Goal: Book appointment/travel/reservation

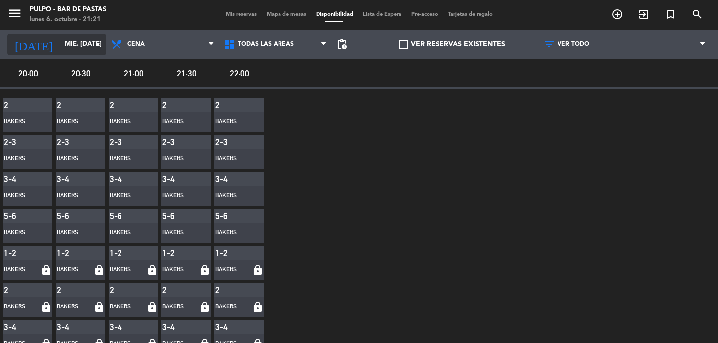
click at [78, 48] on input "mié. [DATE]" at bounding box center [103, 45] width 87 height 18
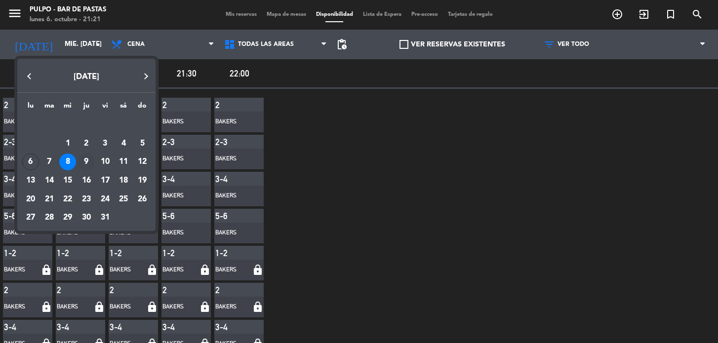
click at [89, 157] on div "9" at bounding box center [86, 162] width 17 height 17
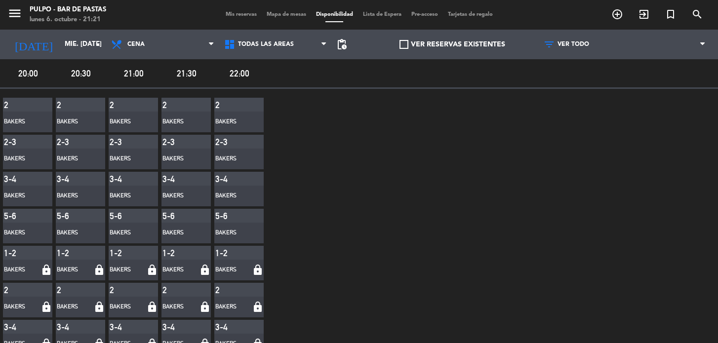
type input "[DEMOGRAPHIC_DATA] [DATE]"
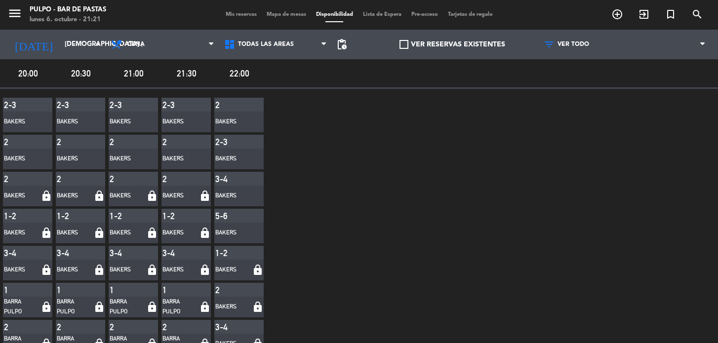
click at [281, 16] on span "Mapa de mesas" at bounding box center [286, 14] width 49 height 5
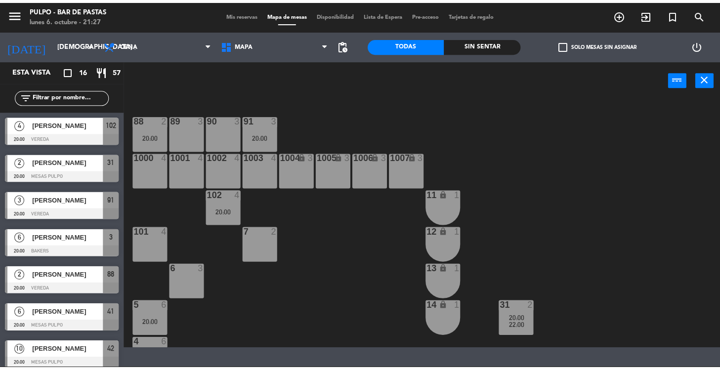
scroll to position [134, 0]
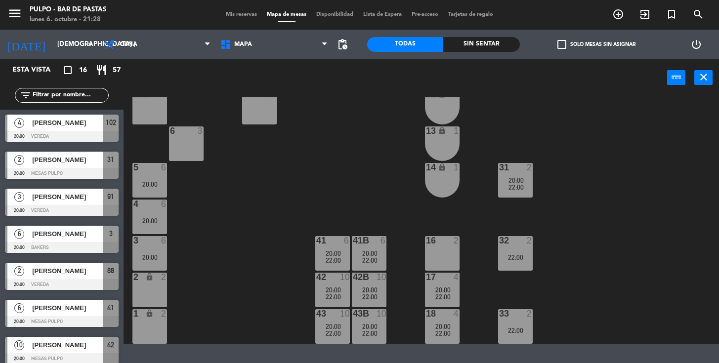
click at [384, 183] on div "88 2 20:00 89 3 90 3 91 3 20:00 1000 4 1001 4 1002 4 1003 4 1004 lock 3 1005 lo…" at bounding box center [425, 220] width 588 height 247
click at [335, 319] on div "43 10 20:00 22:00" at bounding box center [332, 326] width 35 height 35
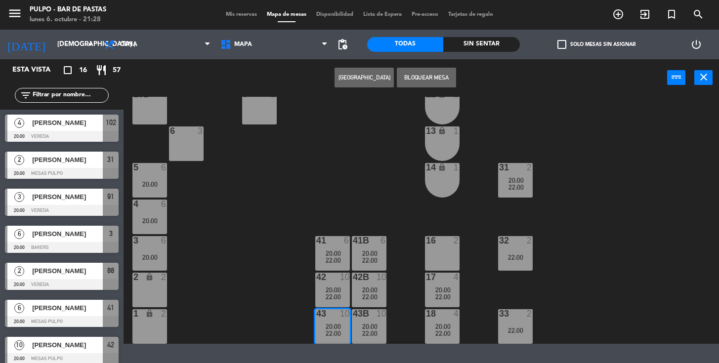
click at [338, 288] on span "20:00" at bounding box center [332, 290] width 15 height 8
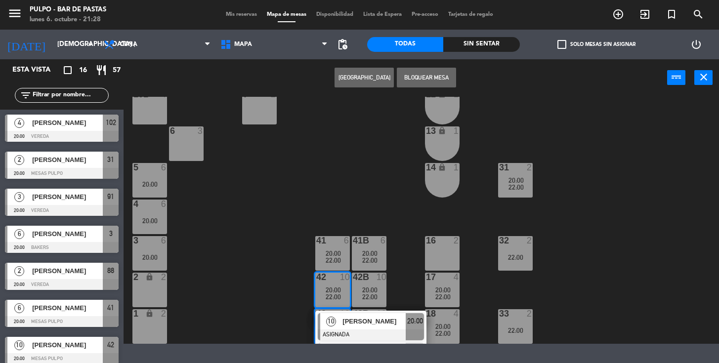
click at [380, 284] on div "42B 10 20:00 22:00" at bounding box center [369, 290] width 35 height 35
click at [418, 216] on div "88 2 20:00 89 3 90 3 91 3 20:00 1000 4 1001 4 1002 4 1003 4 1004 lock 3 1005 lo…" at bounding box center [425, 220] width 588 height 247
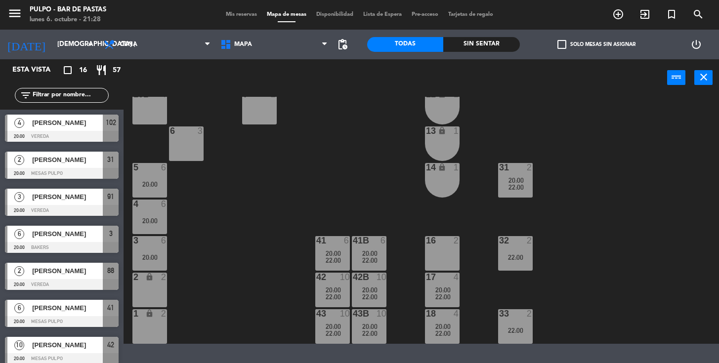
click at [444, 286] on span "20:00" at bounding box center [442, 290] width 15 height 8
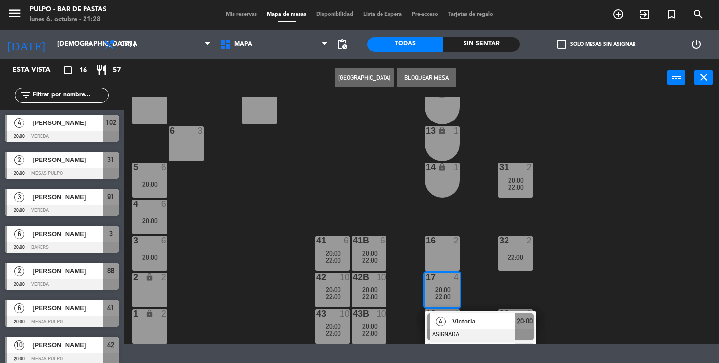
click at [490, 253] on div "88 2 20:00 89 3 90 3 91 3 20:00 1000 4 1001 4 1002 4 1003 4 1004 lock 3 1005 lo…" at bounding box center [425, 220] width 588 height 247
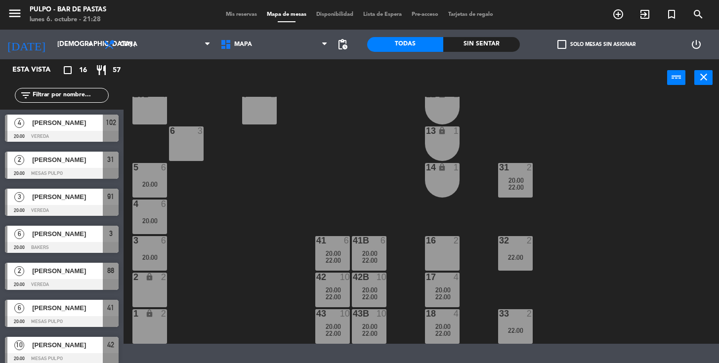
click at [445, 330] on span "22:00" at bounding box center [442, 333] width 15 height 8
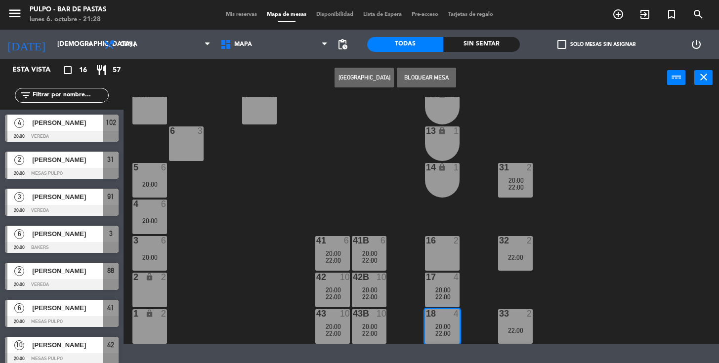
click at [241, 224] on div "88 2 20:00 89 3 90 3 91 3 20:00 1000 4 1001 4 1002 4 1003 4 1004 lock 3 1005 lo…" at bounding box center [425, 220] width 588 height 247
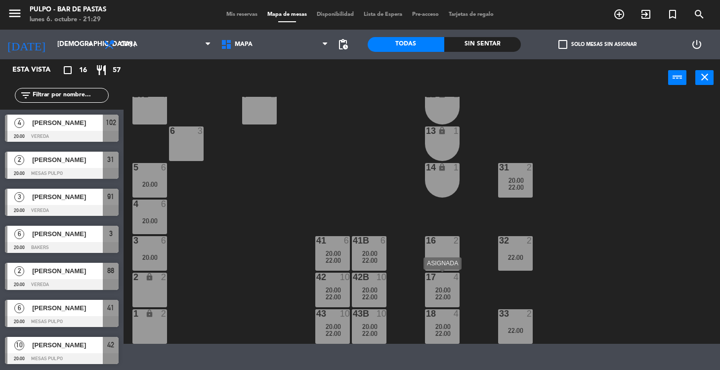
click at [452, 285] on div "17 4 20:00 22:00" at bounding box center [442, 290] width 35 height 35
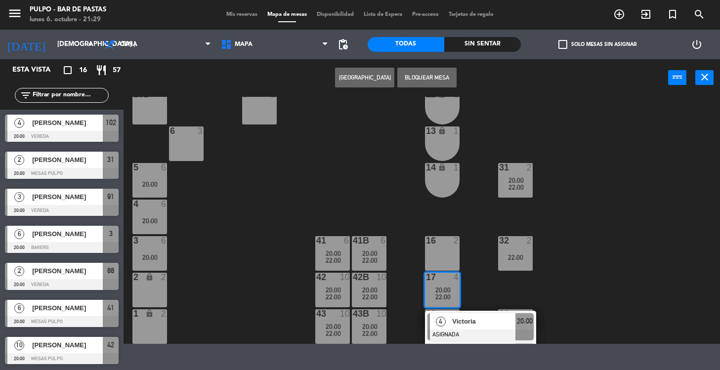
scroll to position [162, 0]
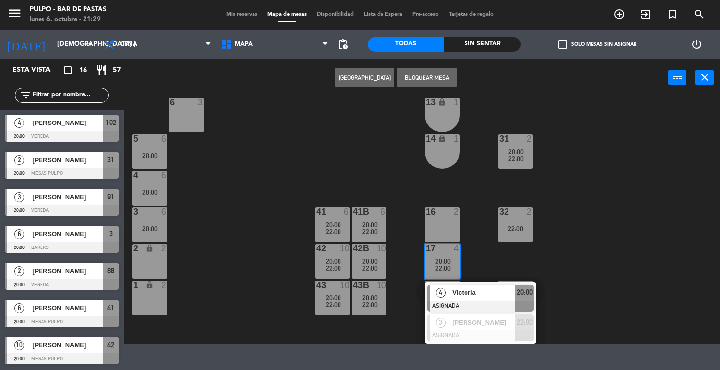
click at [483, 263] on div "88 2 20:00 89 3 90 3 91 3 20:00 1000 4 1001 4 1002 4 1003 4 1004 lock 3 1005 lo…" at bounding box center [425, 220] width 589 height 247
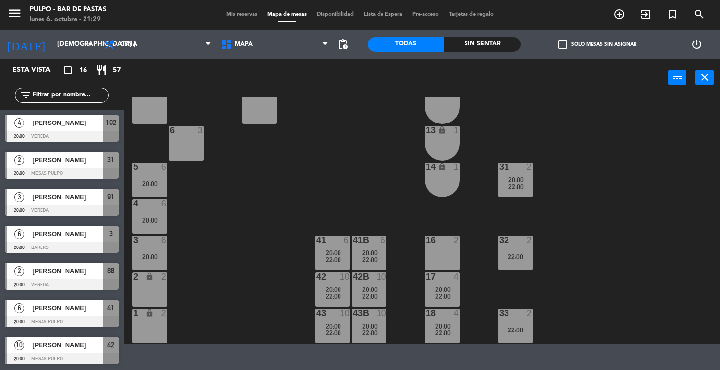
scroll to position [134, 0]
click at [453, 329] on div "20:00" at bounding box center [442, 326] width 35 height 7
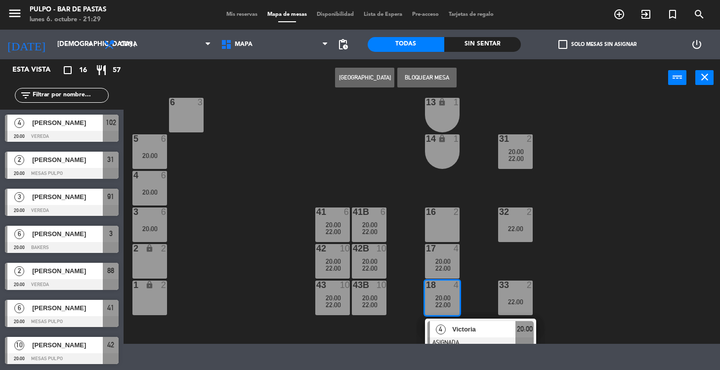
click at [447, 261] on span "20:00" at bounding box center [442, 261] width 15 height 8
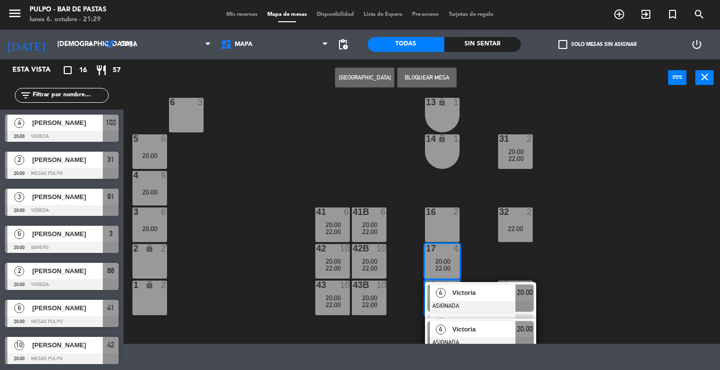
click at [480, 253] on div "88 2 20:00 89 3 90 3 91 3 20:00 1000 4 1001 4 1002 4 1003 4 1004 lock 3 1005 lo…" at bounding box center [425, 220] width 589 height 247
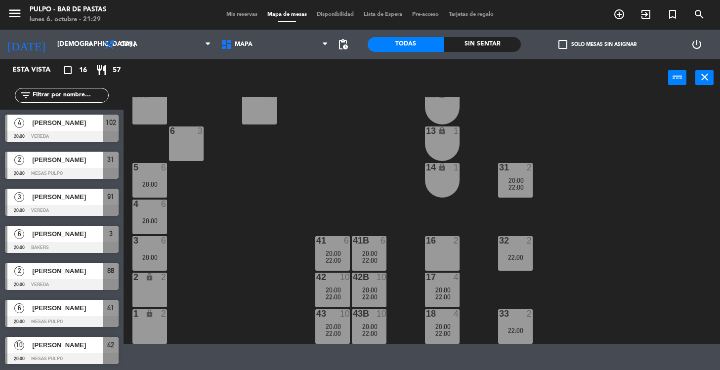
click at [517, 259] on div "22:00" at bounding box center [515, 257] width 35 height 7
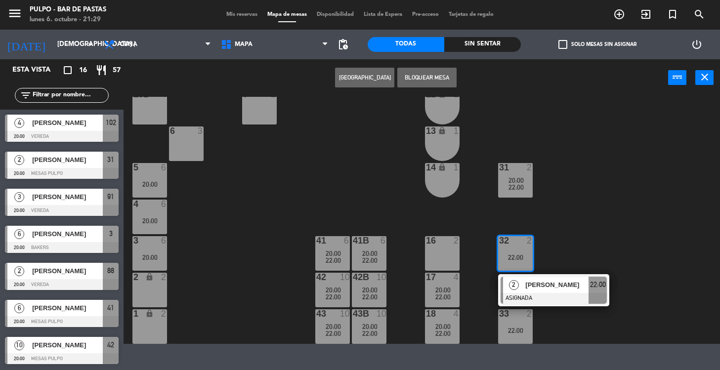
click at [522, 325] on div "33 2 22:00" at bounding box center [515, 326] width 35 height 35
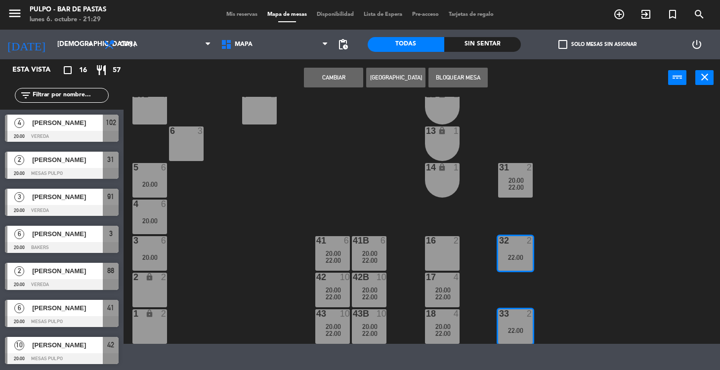
click at [367, 277] on div at bounding box center [369, 277] width 16 height 9
click at [372, 295] on span "22:00" at bounding box center [369, 297] width 15 height 8
click at [368, 194] on div "88 2 20:00 89 3 90 3 91 3 20:00 1000 4 1001 4 1002 4 1003 4 1004 lock 3 1005 lo…" at bounding box center [425, 220] width 589 height 247
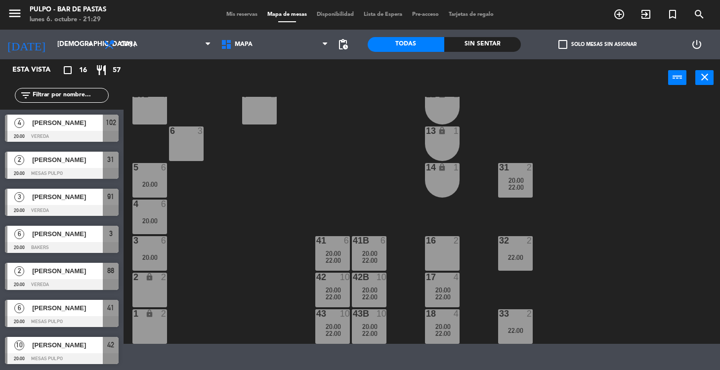
click at [368, 301] on div "42B 10 20:00 22:00" at bounding box center [369, 290] width 35 height 35
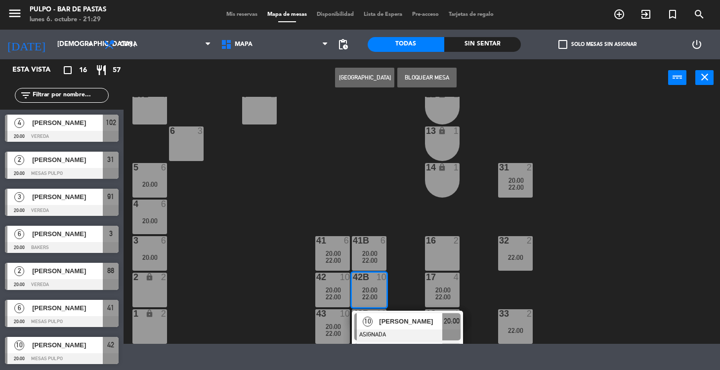
scroll to position [162, 0]
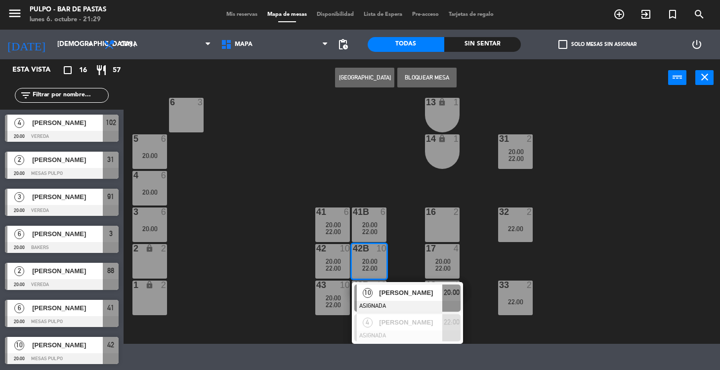
click at [429, 292] on span "[PERSON_NAME]" at bounding box center [410, 292] width 63 height 10
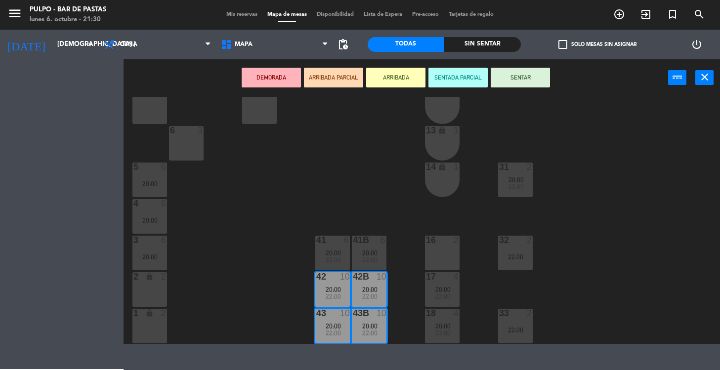
scroll to position [134, 0]
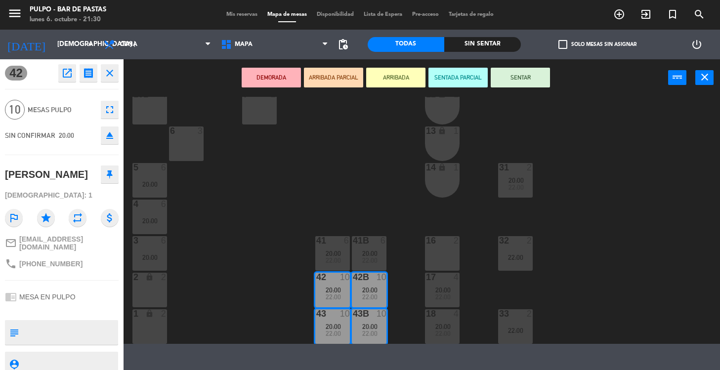
click at [234, 246] on div "88 2 20:00 89 3 90 3 91 3 20:00 1000 4 1001 4 1002 4 1003 4 1004 lock 3 1005 lo…" at bounding box center [425, 220] width 589 height 247
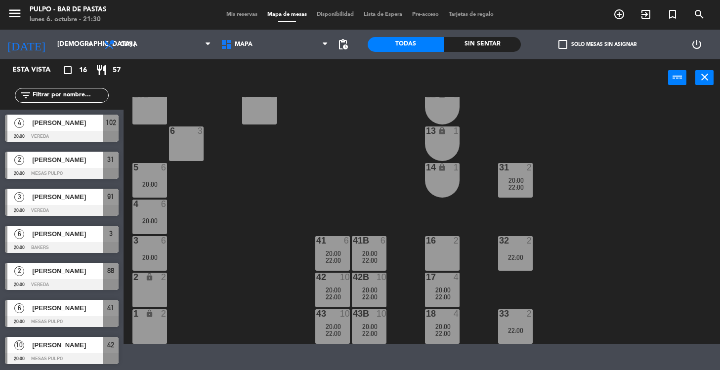
click at [511, 257] on div "22:00" at bounding box center [515, 257] width 35 height 7
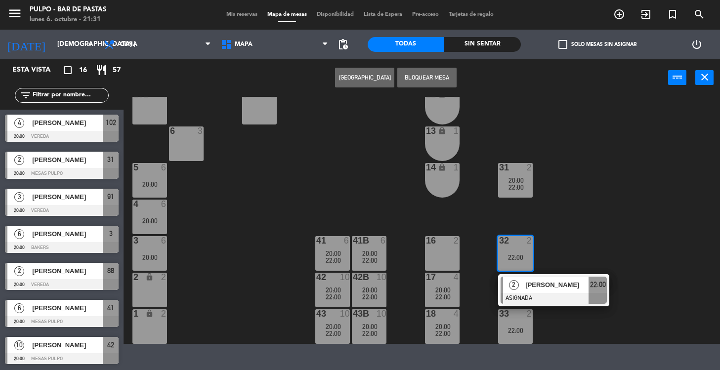
click at [606, 191] on div "88 2 20:00 89 3 90 3 91 3 20:00 1000 4 1001 4 1002 4 1003 4 1004 lock 3 1005 lo…" at bounding box center [425, 220] width 589 height 247
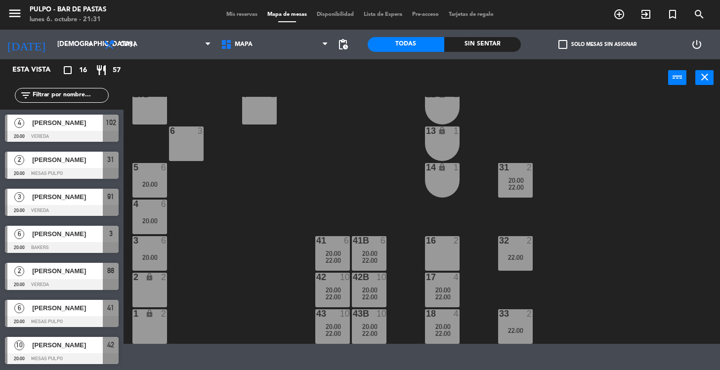
click at [525, 247] on div "32 2 22:00" at bounding box center [515, 253] width 35 height 35
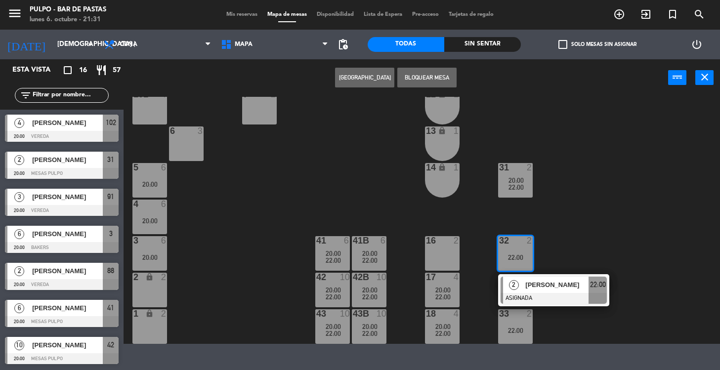
click at [517, 322] on div "33 2 22:00" at bounding box center [515, 326] width 35 height 35
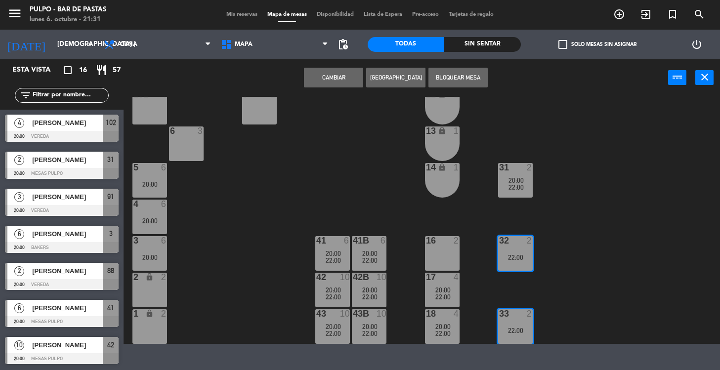
click at [453, 80] on button "Bloquear Mesa" at bounding box center [457, 78] width 59 height 20
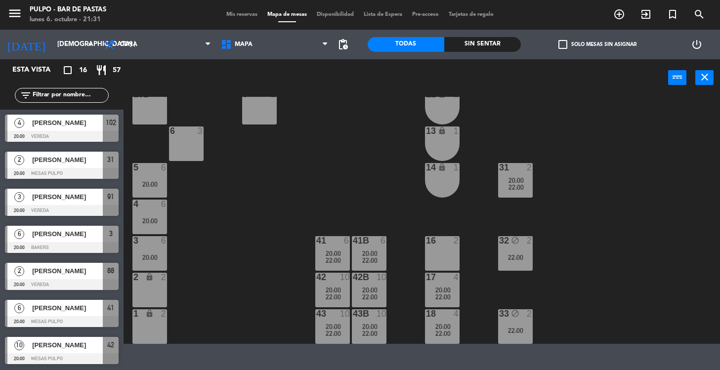
click at [584, 165] on div "88 2 20:00 89 3 90 3 91 3 20:00 1000 4 1001 4 1002 4 1003 4 1004 lock 3 1005 lo…" at bounding box center [425, 220] width 589 height 247
click at [516, 256] on div "22:00" at bounding box center [515, 257] width 35 height 7
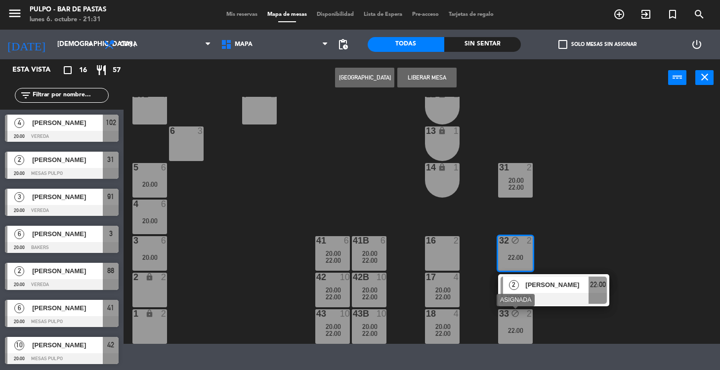
click at [512, 330] on div "22:00" at bounding box center [515, 330] width 35 height 7
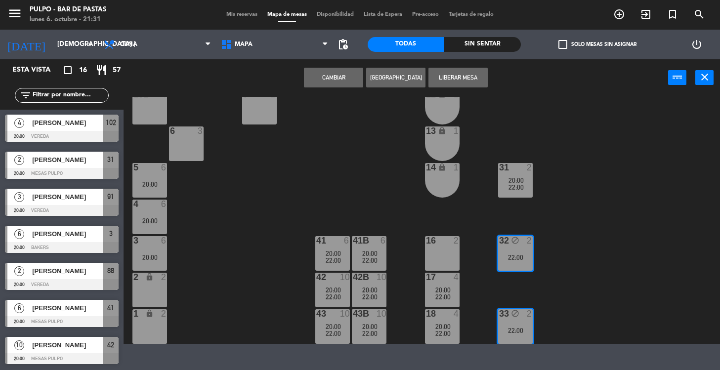
click at [390, 78] on button "[GEOGRAPHIC_DATA]" at bounding box center [395, 78] width 59 height 20
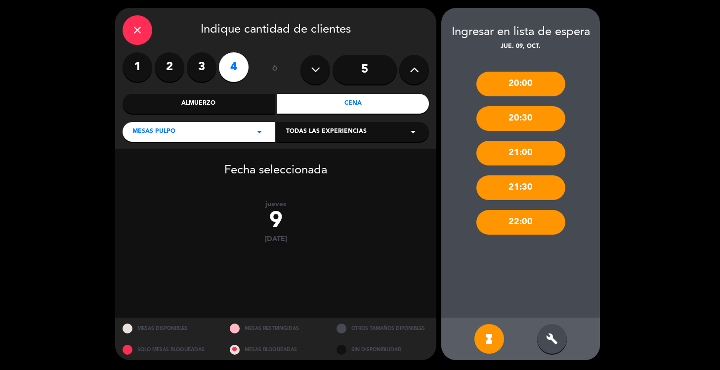
scroll to position [37, 0]
click at [561, 339] on div "build" at bounding box center [552, 339] width 30 height 30
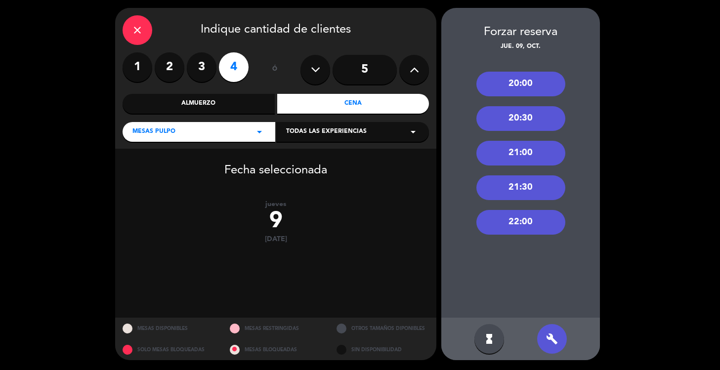
click at [528, 77] on div "20:00" at bounding box center [520, 84] width 89 height 25
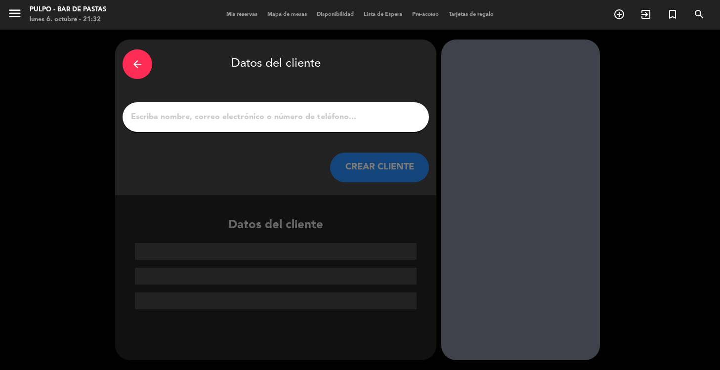
click at [332, 125] on div at bounding box center [275, 117] width 306 height 30
click at [318, 115] on input "1" at bounding box center [275, 117] width 291 height 14
paste input "[PERSON_NAME]"
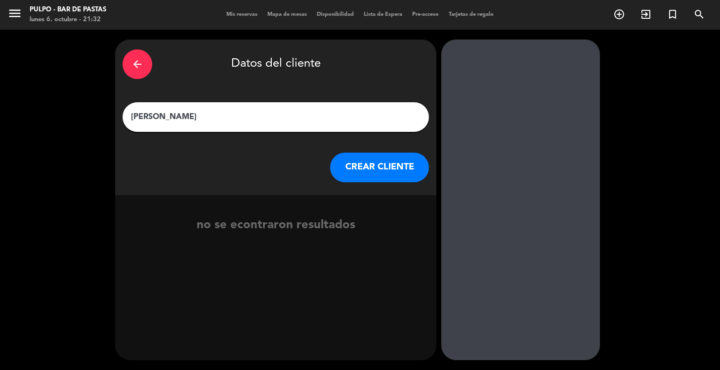
type input "[PERSON_NAME]"
click at [388, 169] on button "CREAR CLIENTE" at bounding box center [379, 168] width 99 height 30
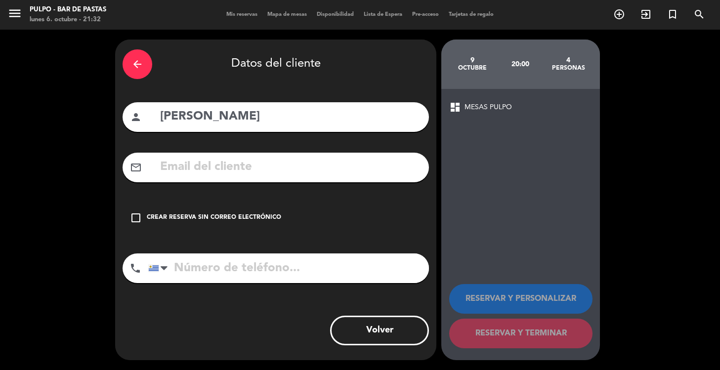
click at [230, 217] on div "Crear reserva sin correo electrónico" at bounding box center [214, 218] width 134 height 10
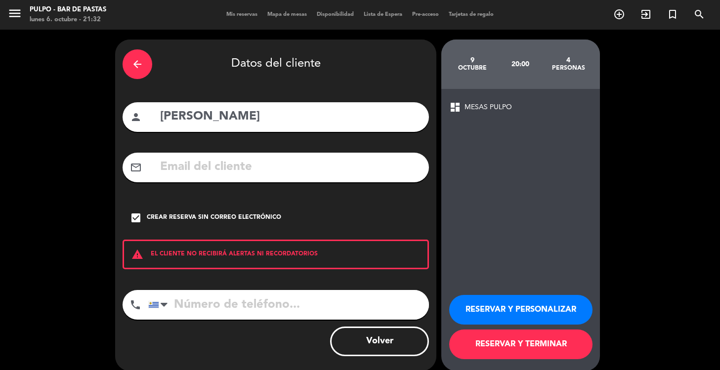
scroll to position [11, 0]
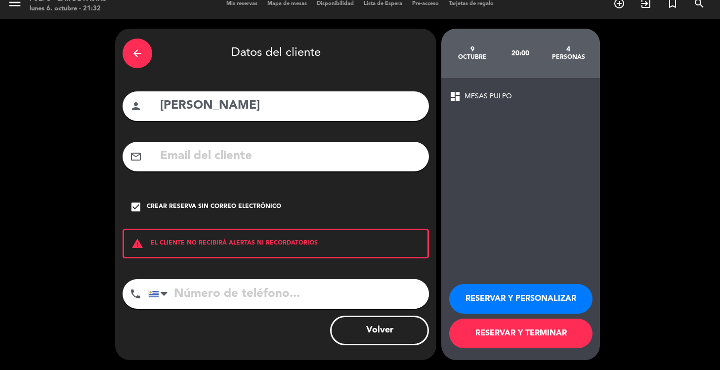
drag, startPoint x: 526, startPoint y: 336, endPoint x: 534, endPoint y: 337, distance: 8.5
click at [534, 337] on button "RESERVAR Y TERMINAR" at bounding box center [520, 334] width 143 height 30
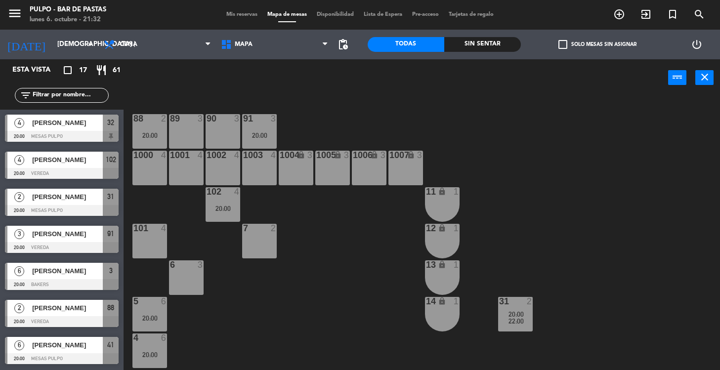
scroll to position [107, 0]
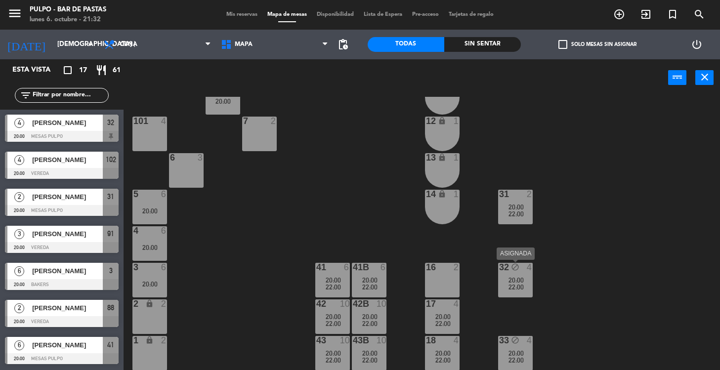
click at [518, 282] on span "20:00" at bounding box center [515, 280] width 15 height 8
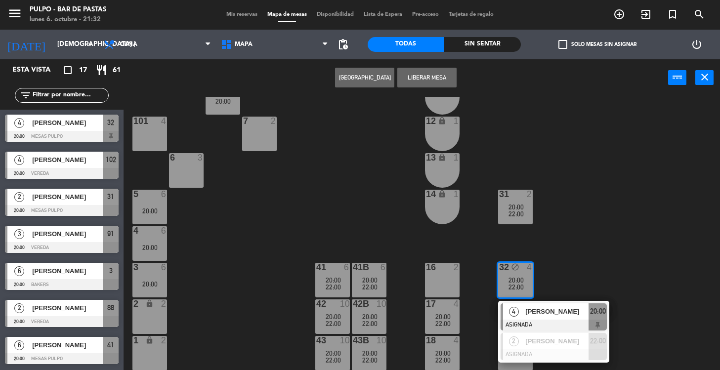
click at [567, 265] on div "88 2 20:00 89 3 90 3 91 3 20:00 1000 4 1001 4 1002 4 1003 4 1004 lock 3 1005 lo…" at bounding box center [425, 234] width 589 height 274
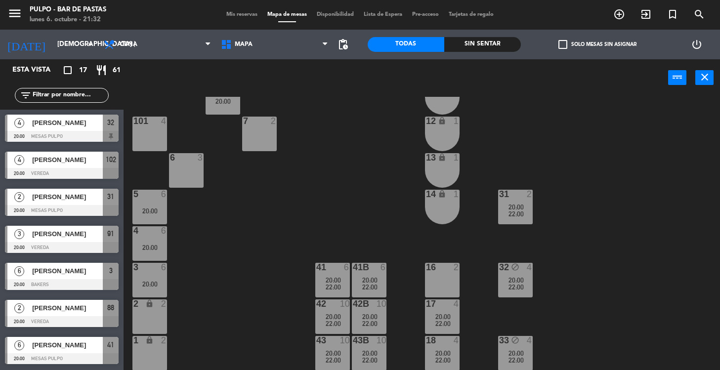
click at [515, 343] on span "22:00" at bounding box center [515, 360] width 15 height 8
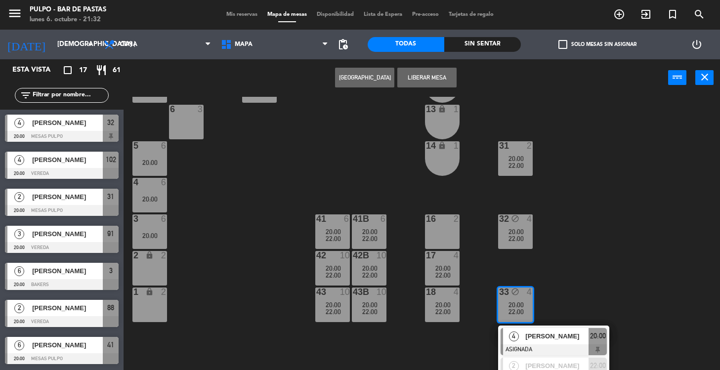
scroll to position [172, 0]
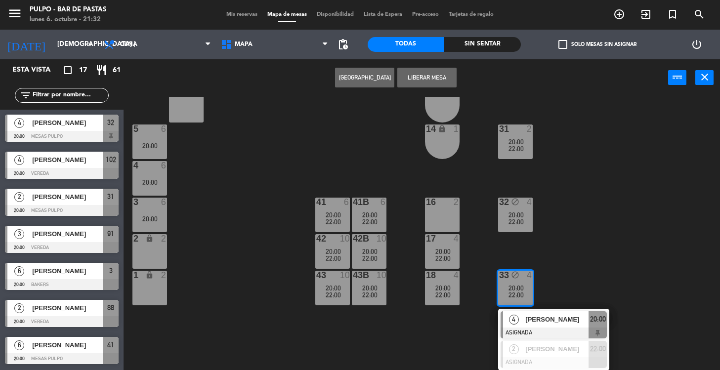
click at [578, 273] on div "88 2 20:00 89 3 90 3 91 3 20:00 1000 4 1001 4 1002 4 1003 4 1004 lock 3 1005 lo…" at bounding box center [425, 234] width 589 height 274
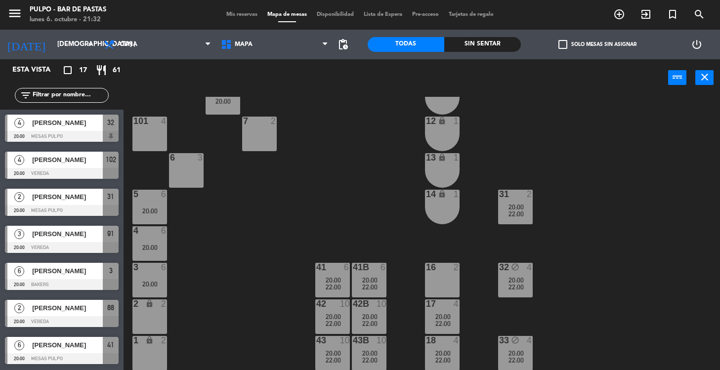
click at [519, 274] on div "32 block 4 20:00 22:00" at bounding box center [515, 280] width 35 height 35
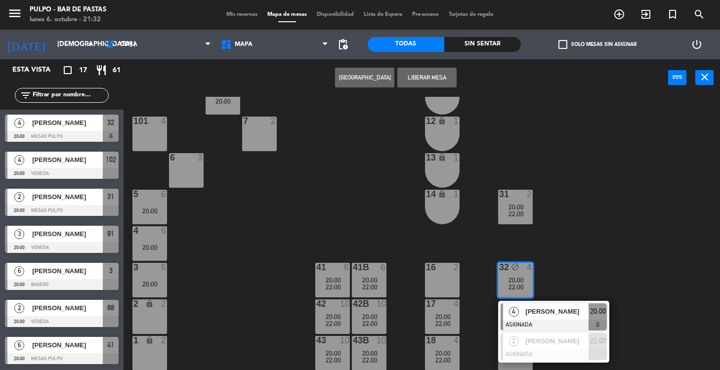
click at [419, 77] on button "Liberar Mesa" at bounding box center [426, 78] width 59 height 20
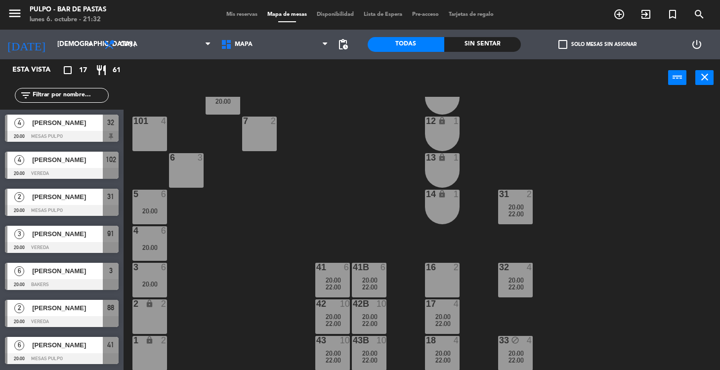
click at [511, 343] on span "20:00" at bounding box center [515, 353] width 15 height 8
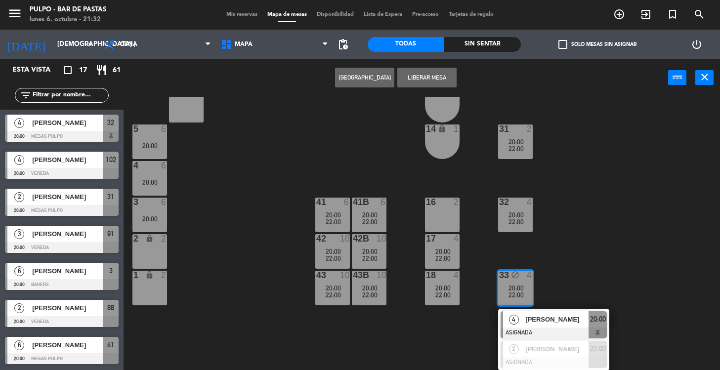
click at [428, 78] on button "Liberar Mesa" at bounding box center [426, 78] width 59 height 20
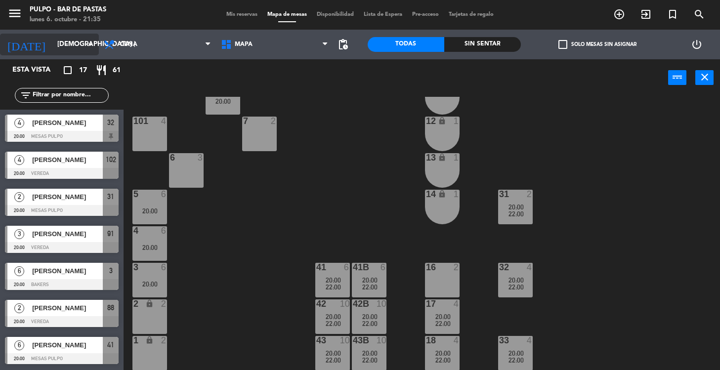
click at [54, 41] on input "[DEMOGRAPHIC_DATA] [DATE]" at bounding box center [95, 45] width 87 height 18
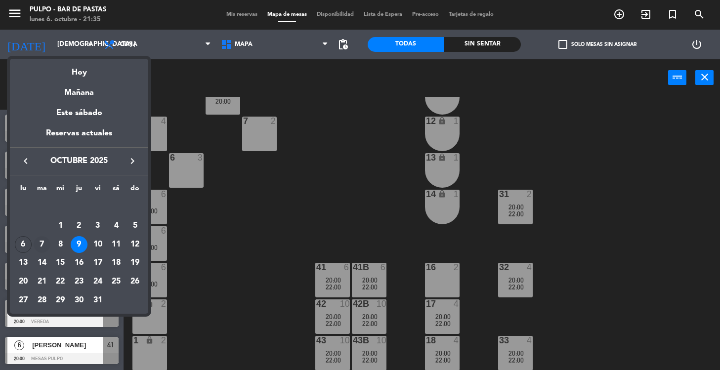
click at [41, 244] on div "7" at bounding box center [42, 244] width 17 height 17
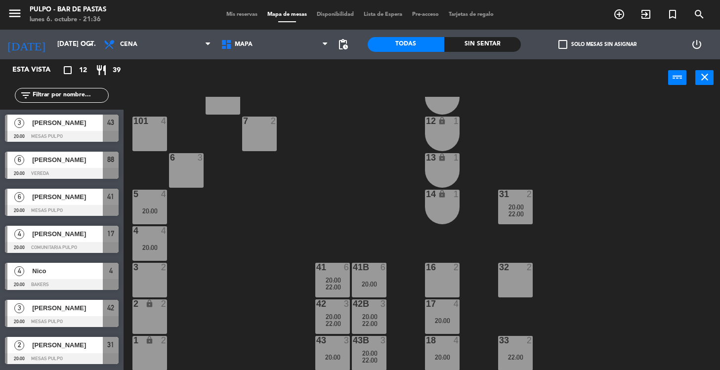
click at [162, 278] on div "3 2" at bounding box center [149, 280] width 35 height 35
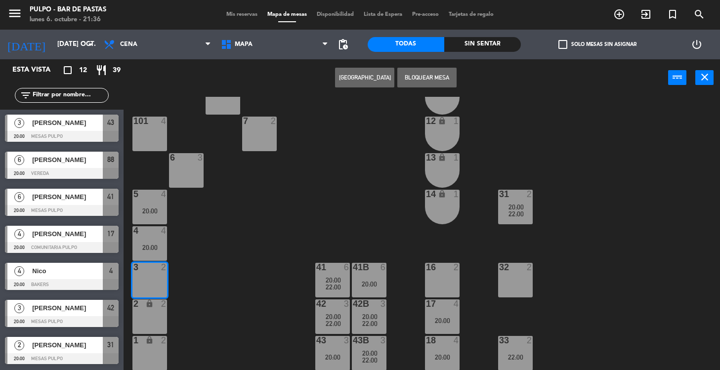
click at [148, 307] on icon "lock" at bounding box center [149, 303] width 8 height 8
click at [52, 46] on input "[DATE] oct." at bounding box center [95, 45] width 87 height 18
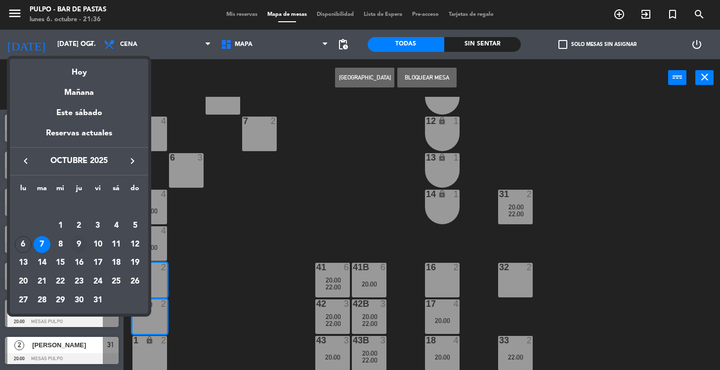
click at [76, 243] on div "9" at bounding box center [79, 244] width 17 height 17
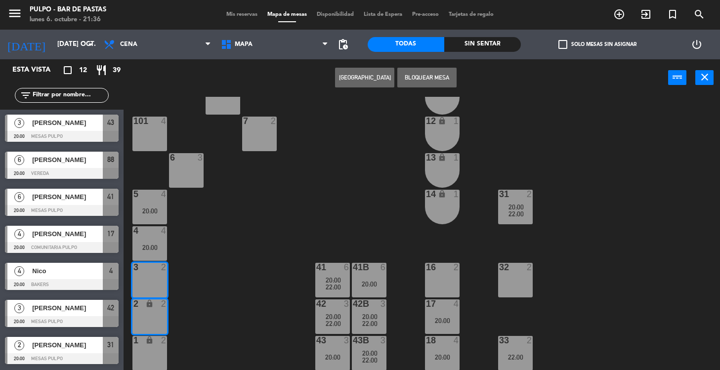
type input "[DEMOGRAPHIC_DATA] [DATE]"
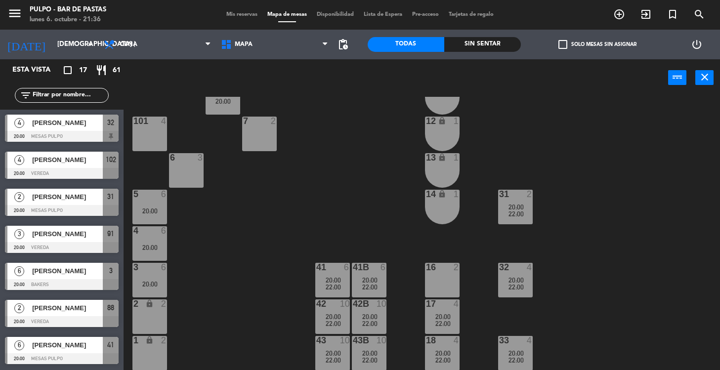
click at [151, 318] on div "2 lock 2" at bounding box center [149, 316] width 35 height 35
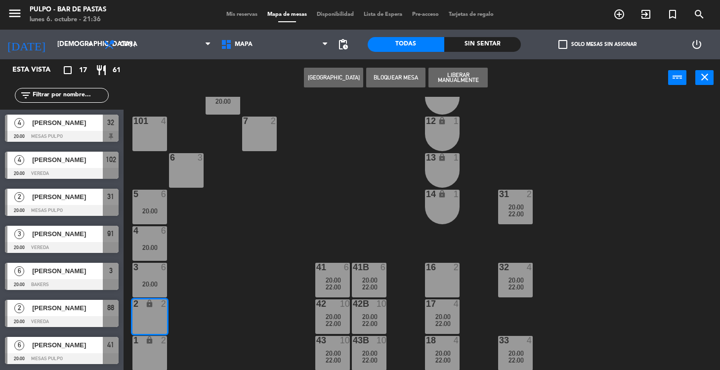
click at [150, 343] on div "1 lock 2" at bounding box center [149, 353] width 35 height 35
click at [339, 76] on button "[GEOGRAPHIC_DATA]" at bounding box center [333, 78] width 59 height 20
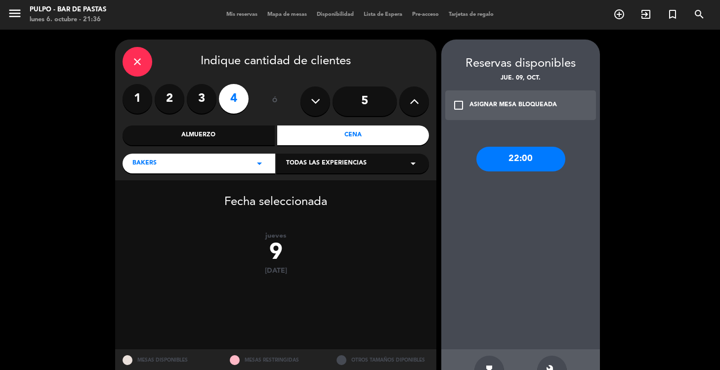
click at [412, 103] on icon at bounding box center [413, 101] width 9 height 15
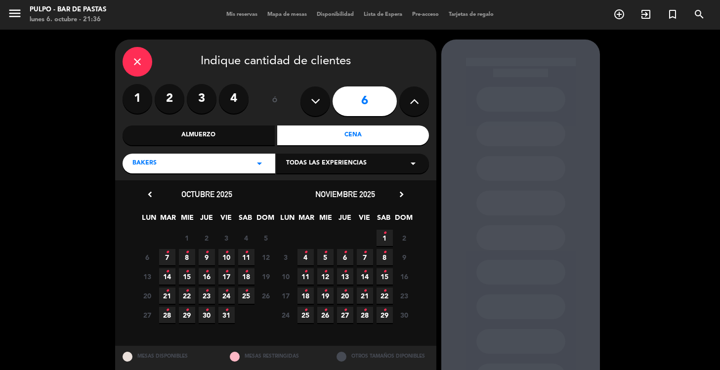
click at [209, 255] on span "9 •" at bounding box center [207, 257] width 16 height 16
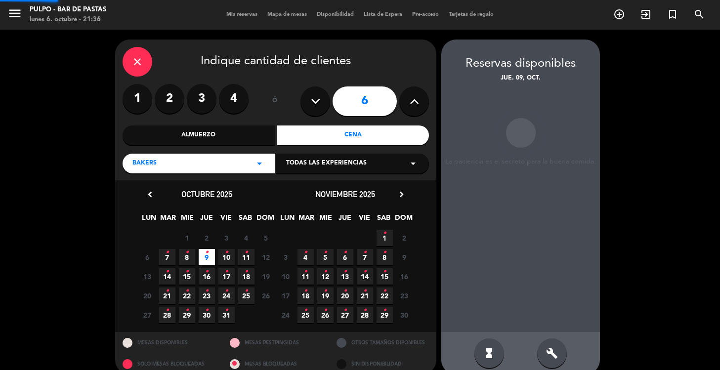
scroll to position [14, 0]
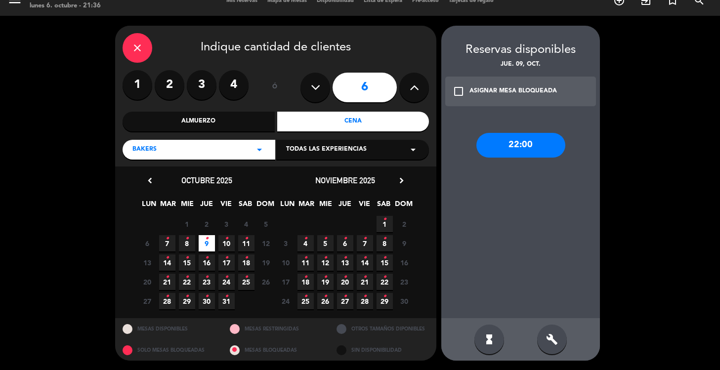
click at [460, 93] on icon "check_box_outline_blank" at bounding box center [458, 91] width 12 height 12
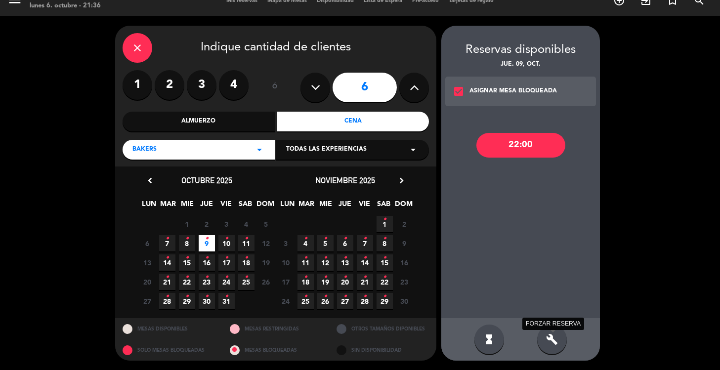
click at [553, 339] on icon "build" at bounding box center [552, 339] width 12 height 12
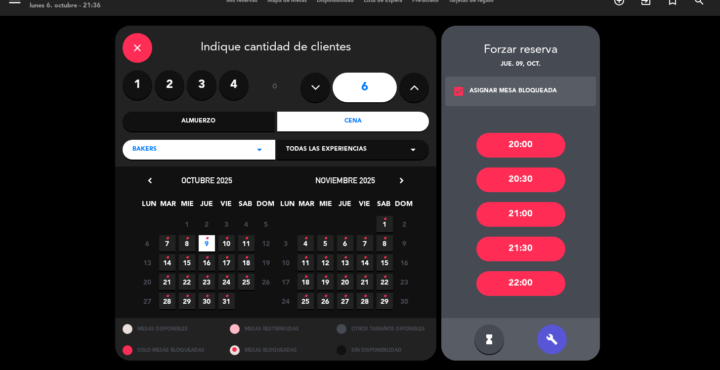
click at [534, 219] on div "21:00" at bounding box center [520, 214] width 89 height 25
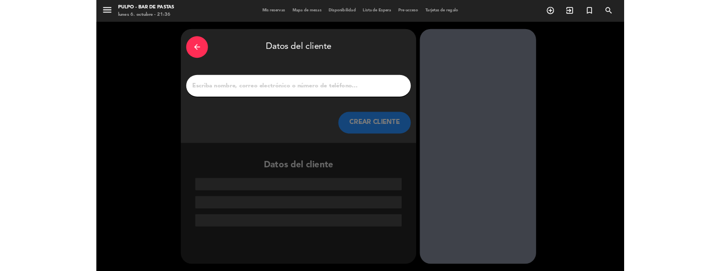
scroll to position [0, 0]
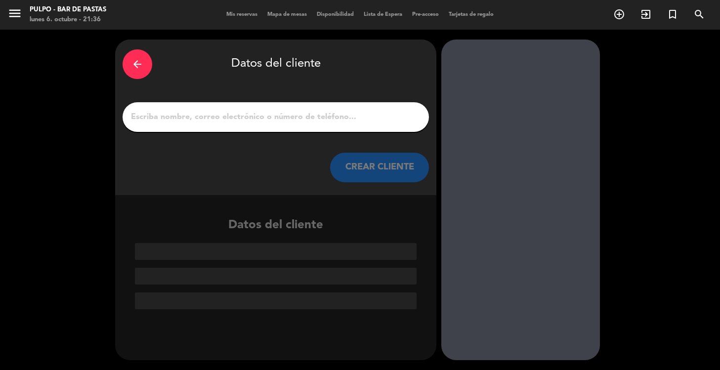
click at [286, 99] on div "arrow_back Datos del cliente CREAR CLIENTE" at bounding box center [275, 118] width 321 height 156
click at [273, 115] on input "1" at bounding box center [275, 117] width 291 height 14
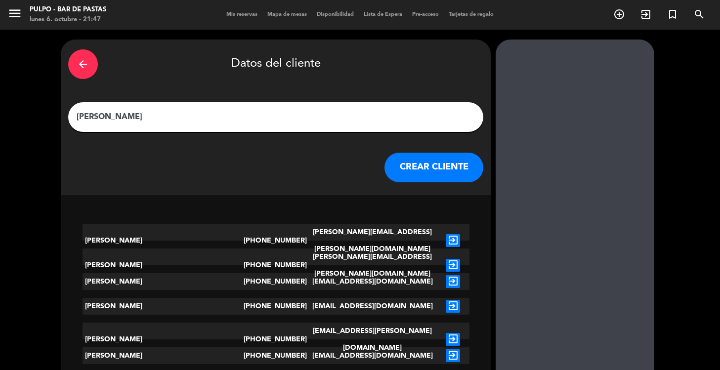
type input "[PERSON_NAME]"
